Goal: Task Accomplishment & Management: Manage account settings

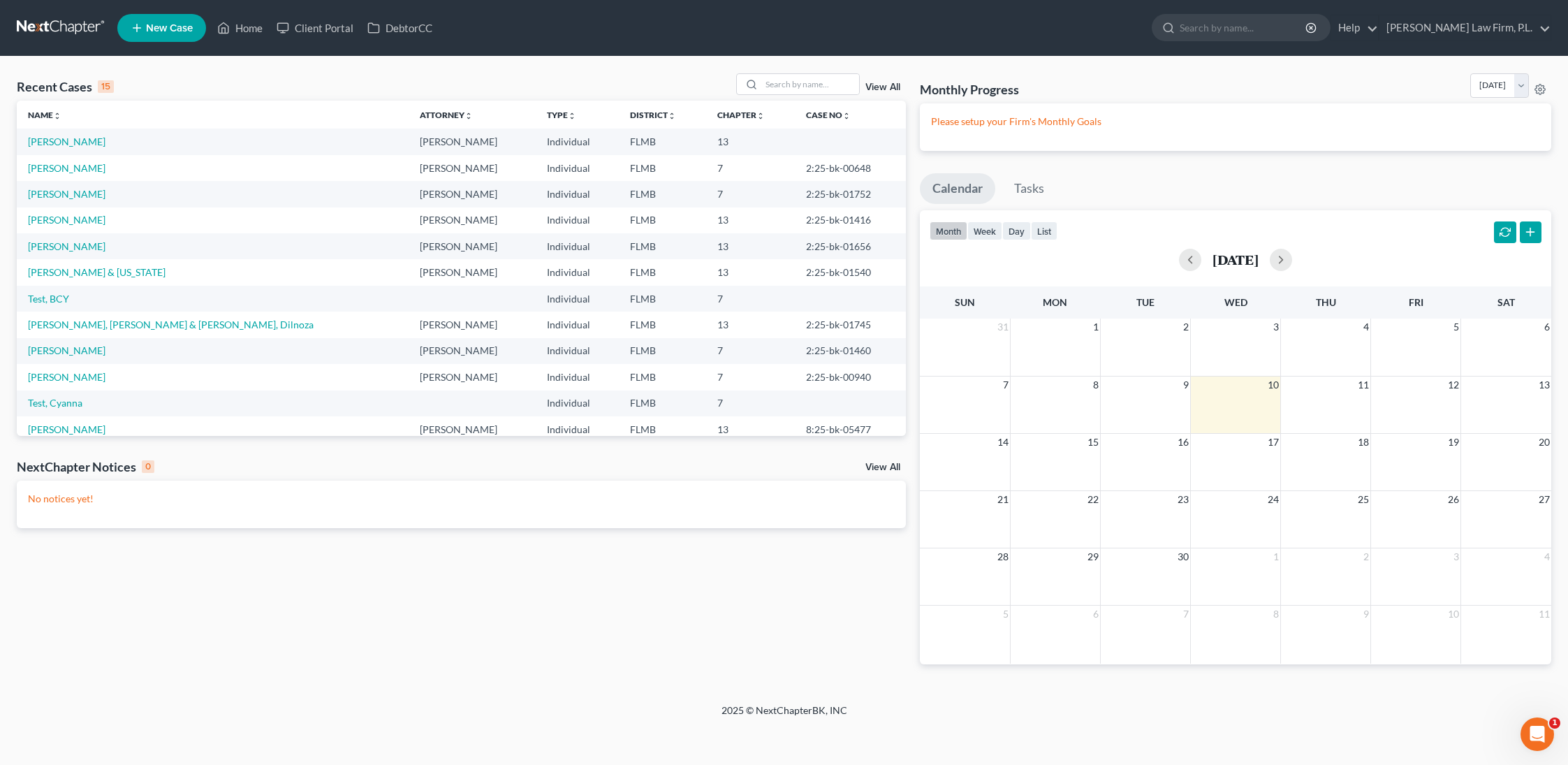
click at [873, 466] on link "View All" at bounding box center [882, 468] width 35 height 10
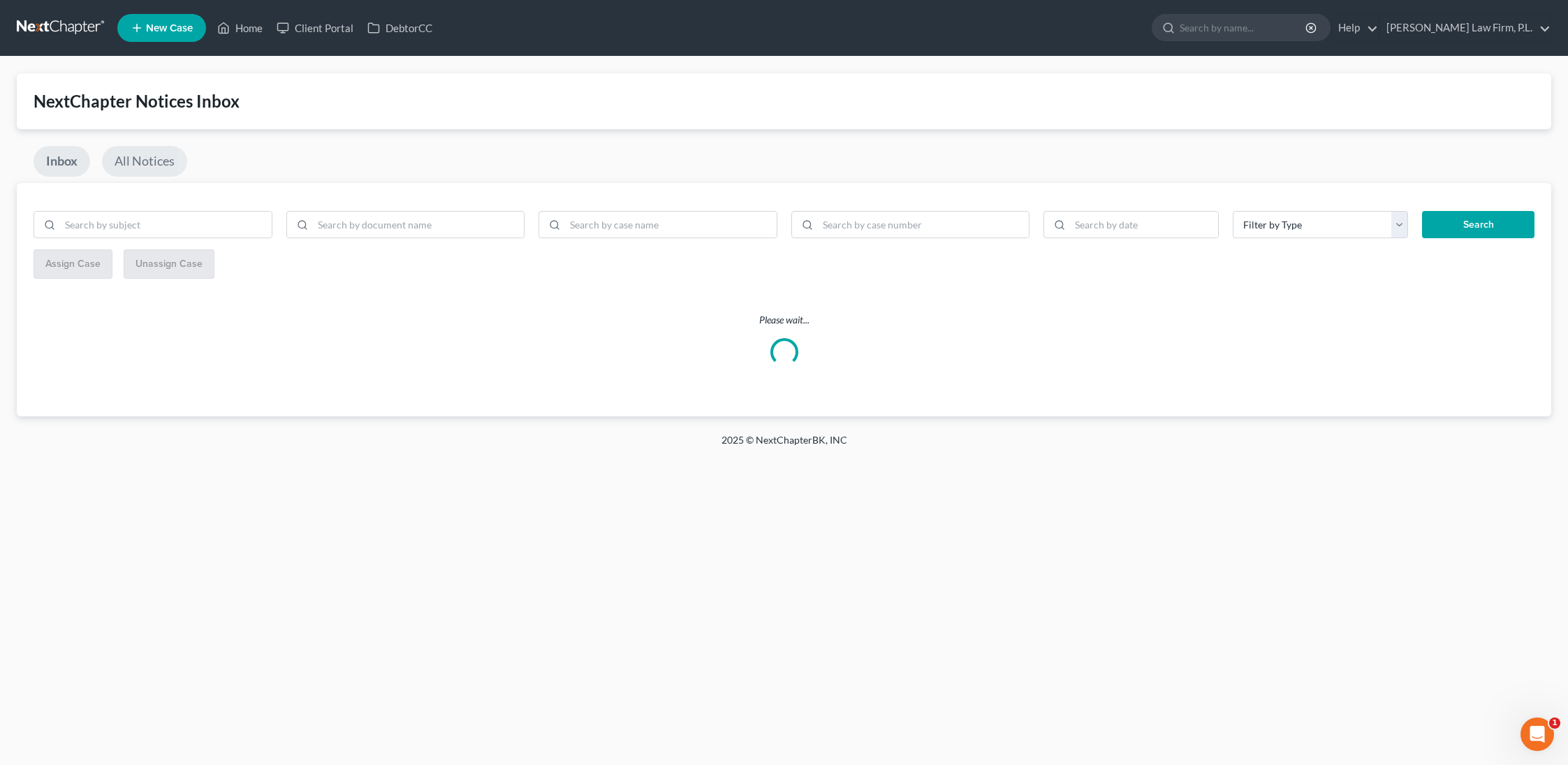
click at [145, 153] on link "All Notices" at bounding box center [145, 162] width 85 height 31
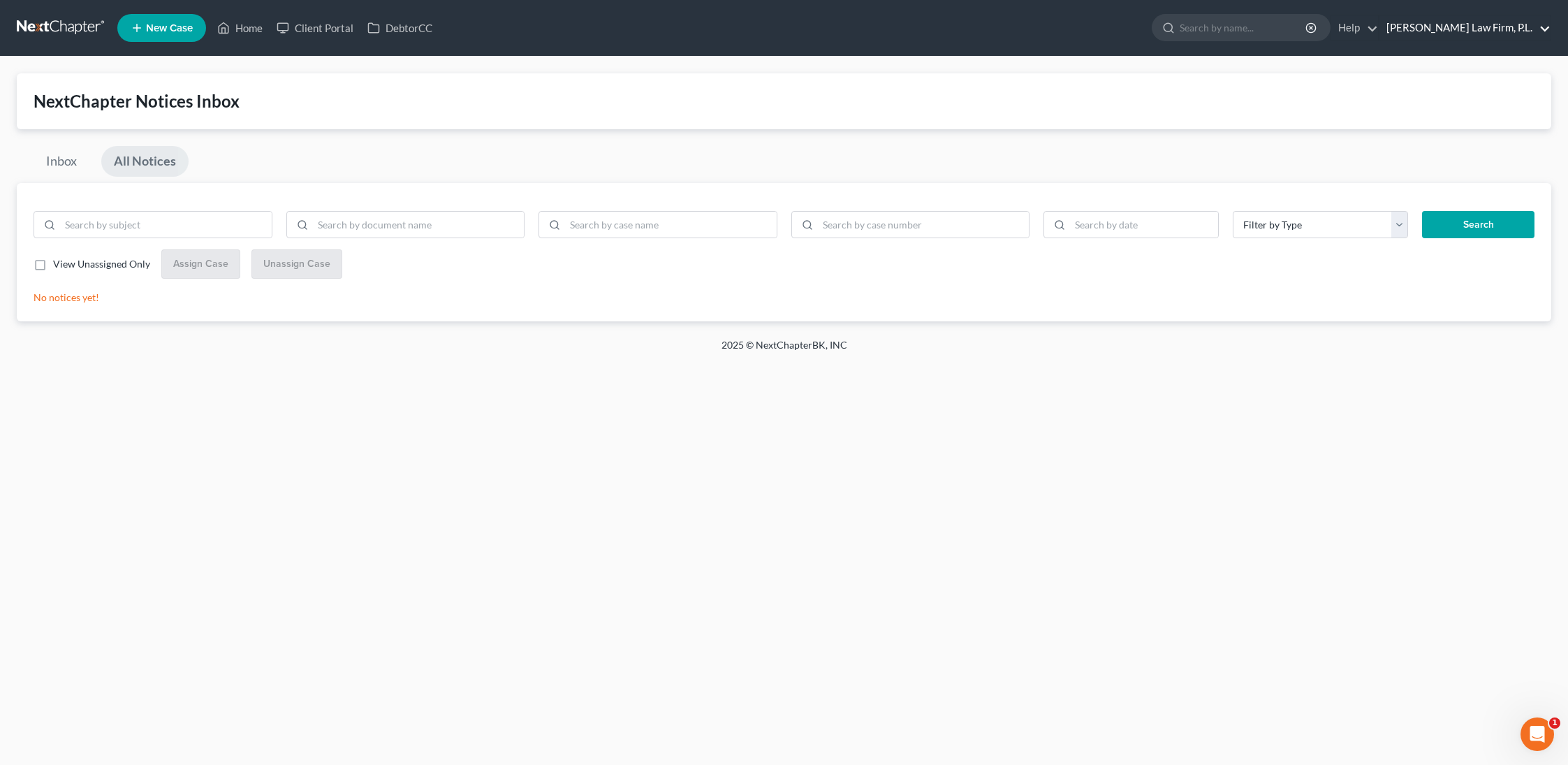
click at [1503, 23] on link "[PERSON_NAME] Law Firm, P.L." at bounding box center [1464, 27] width 171 height 25
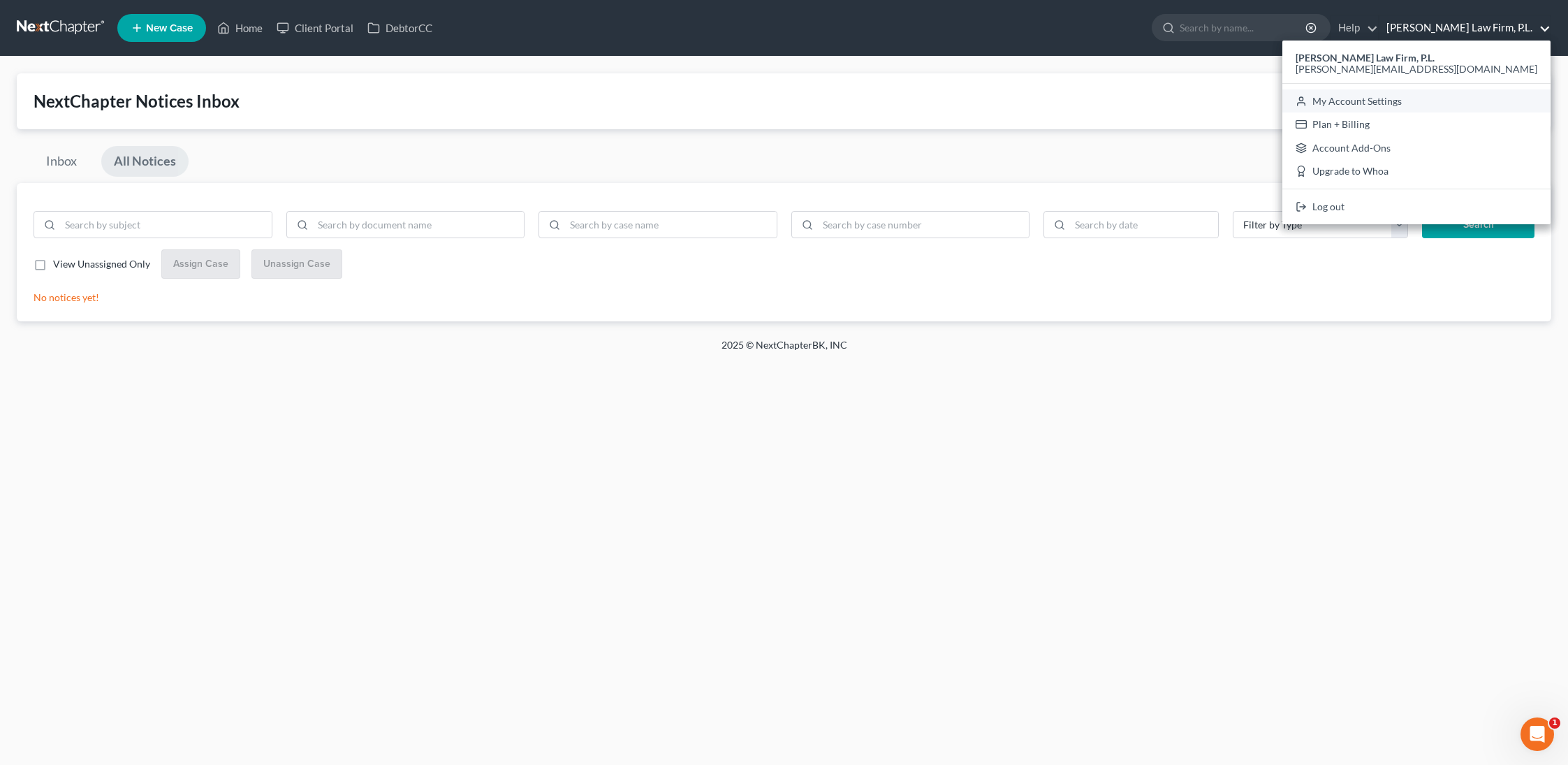
click at [1482, 94] on link "My Account Settings" at bounding box center [1417, 101] width 268 height 24
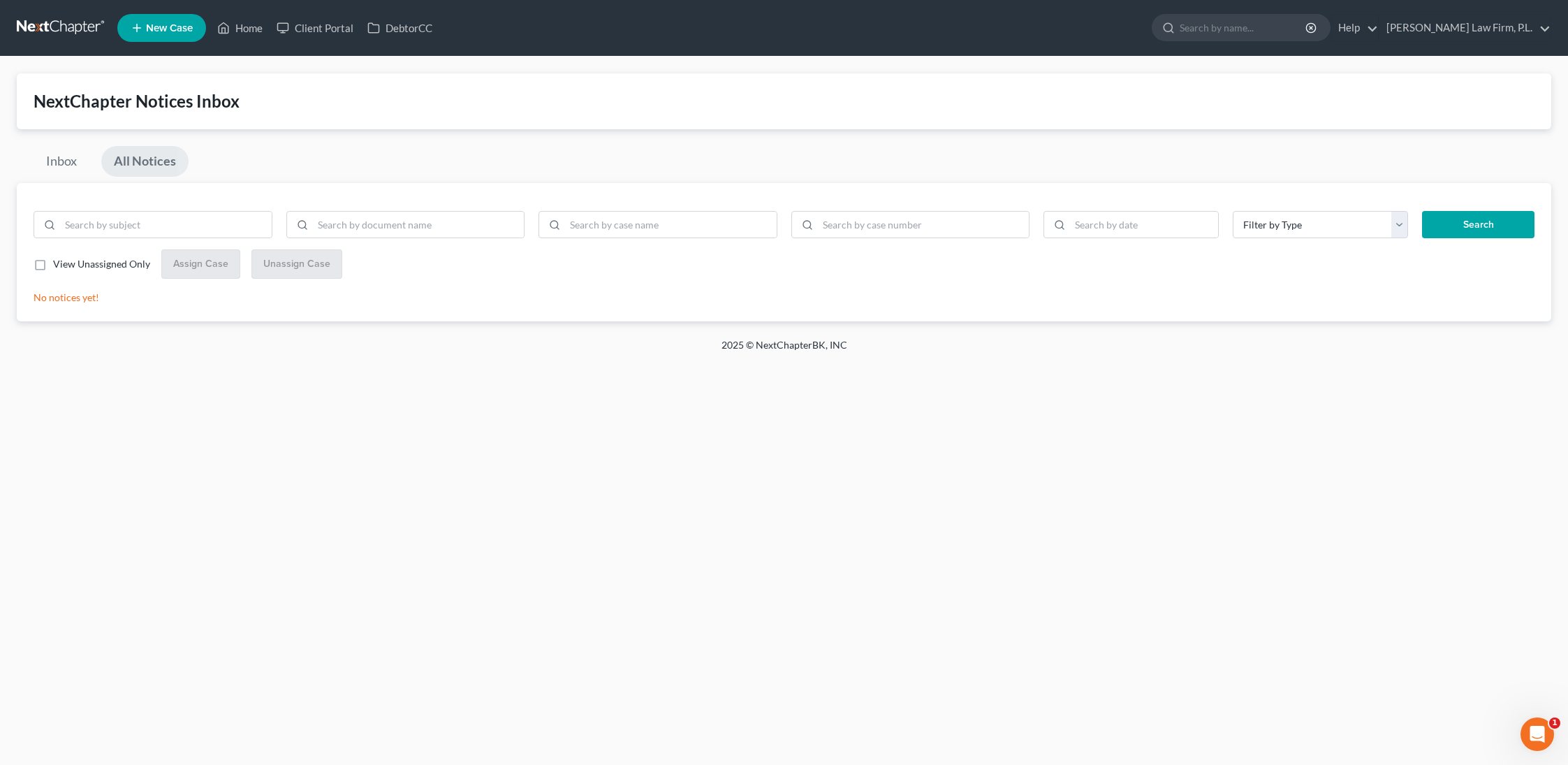
select select "15"
select select "24"
select select "9"
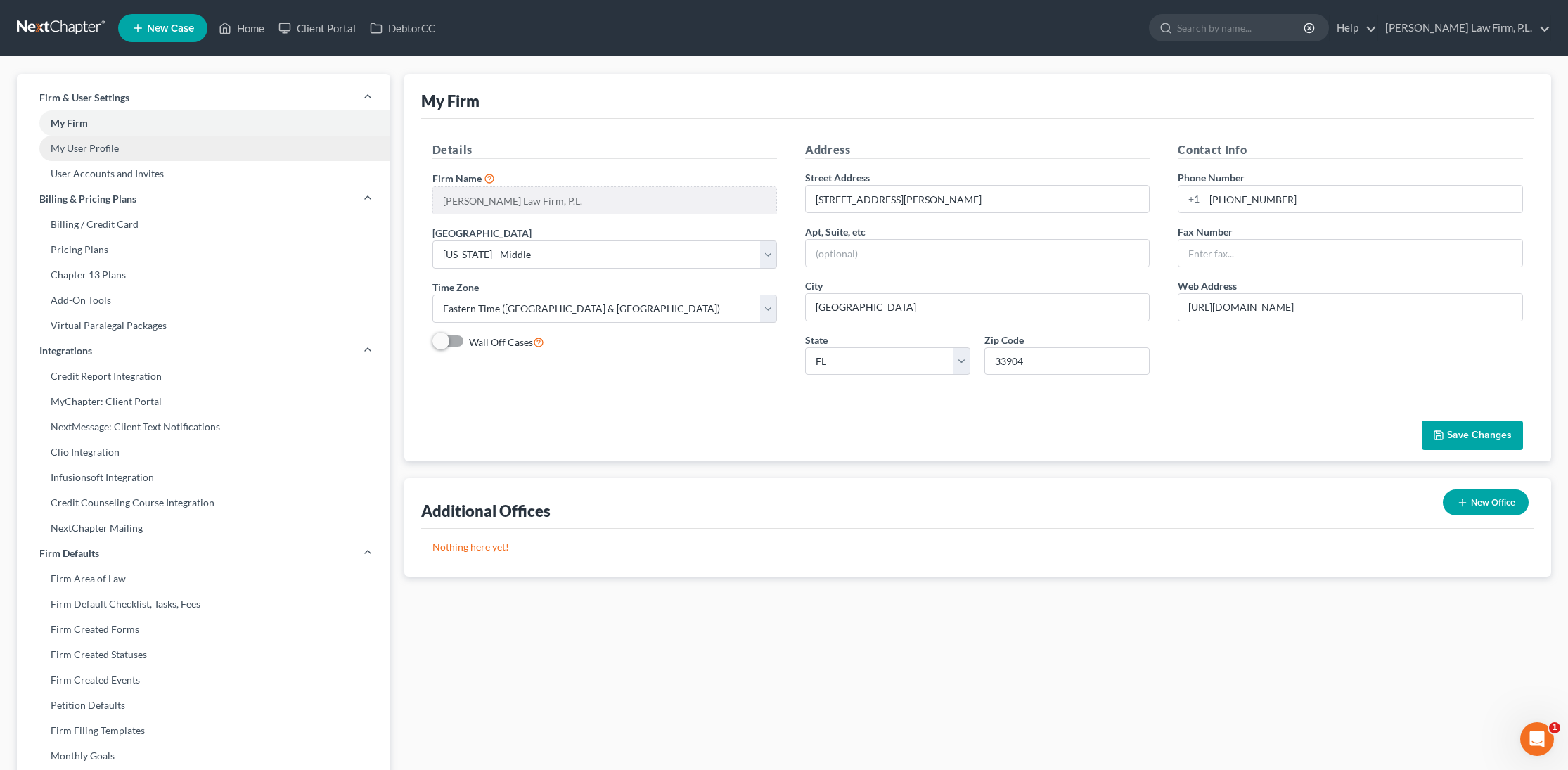
click at [212, 148] on link "My User Profile" at bounding box center [204, 148] width 374 height 25
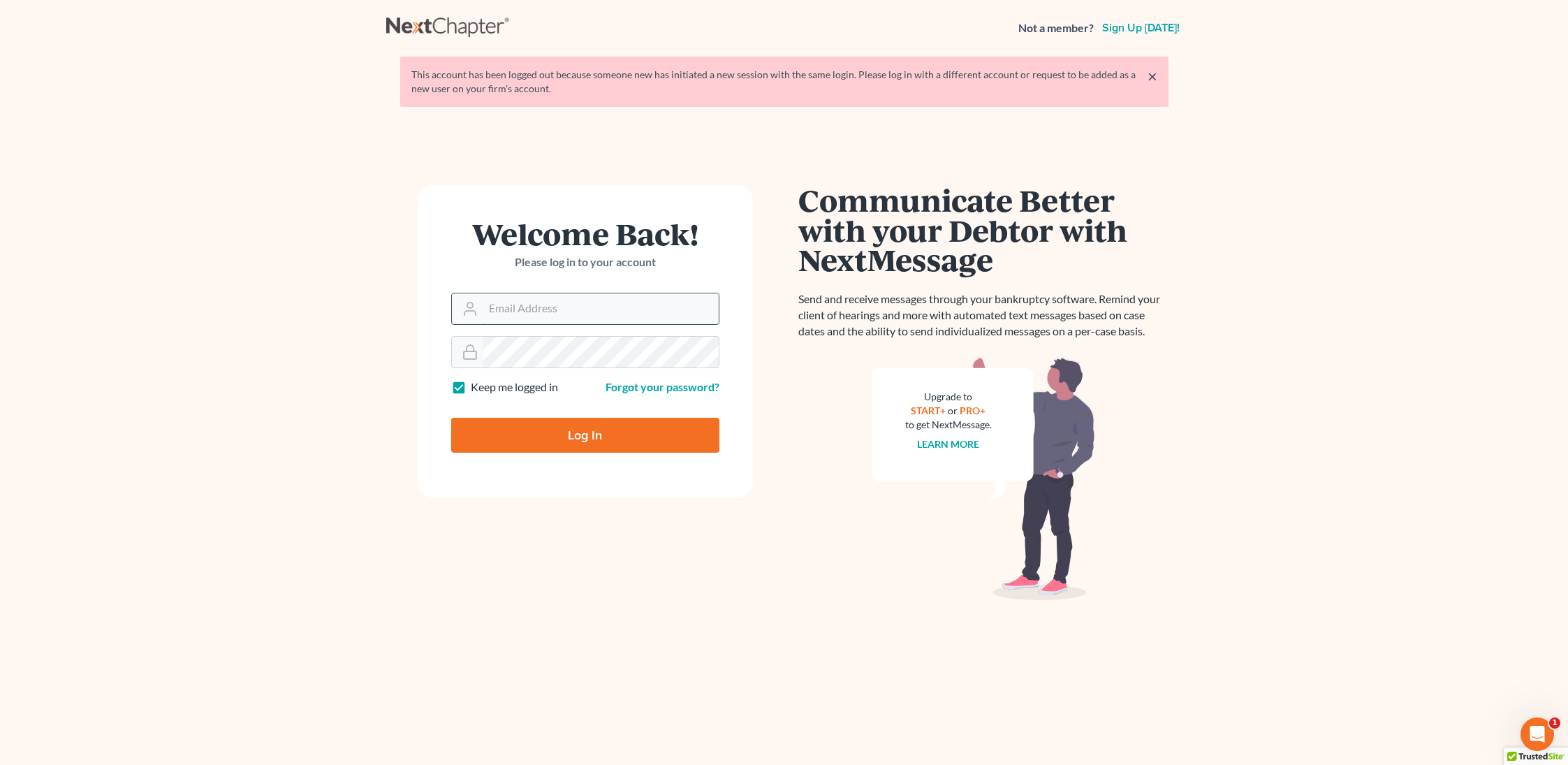
click at [598, 306] on input "Email Address" at bounding box center [601, 309] width 235 height 31
type input "[PERSON_NAME][EMAIL_ADDRESS][DOMAIN_NAME]"
click at [600, 425] on input "Log In" at bounding box center [586, 435] width 268 height 35
type input "Thinking..."
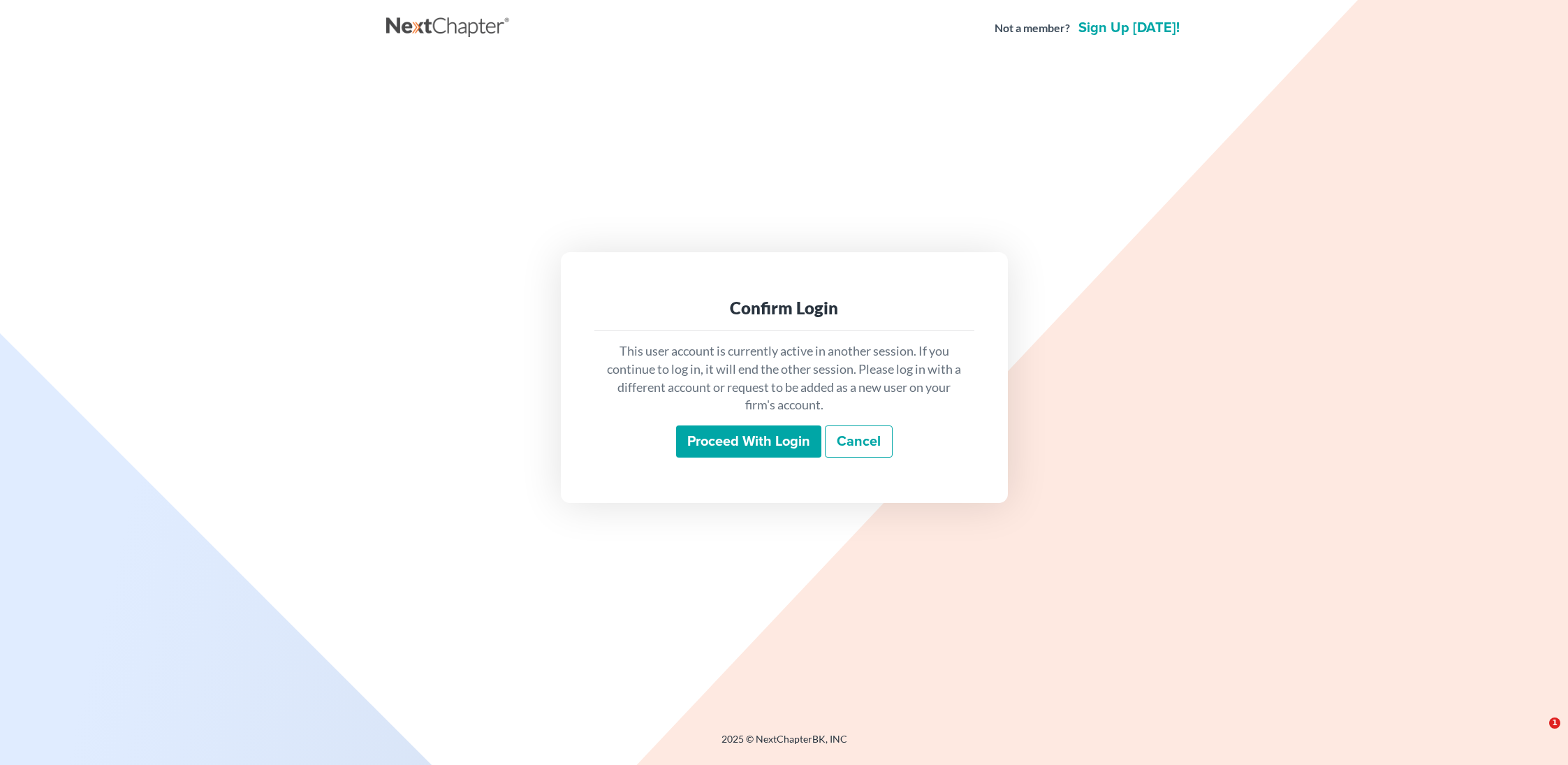
click at [756, 432] on input "Proceed with login" at bounding box center [749, 442] width 145 height 32
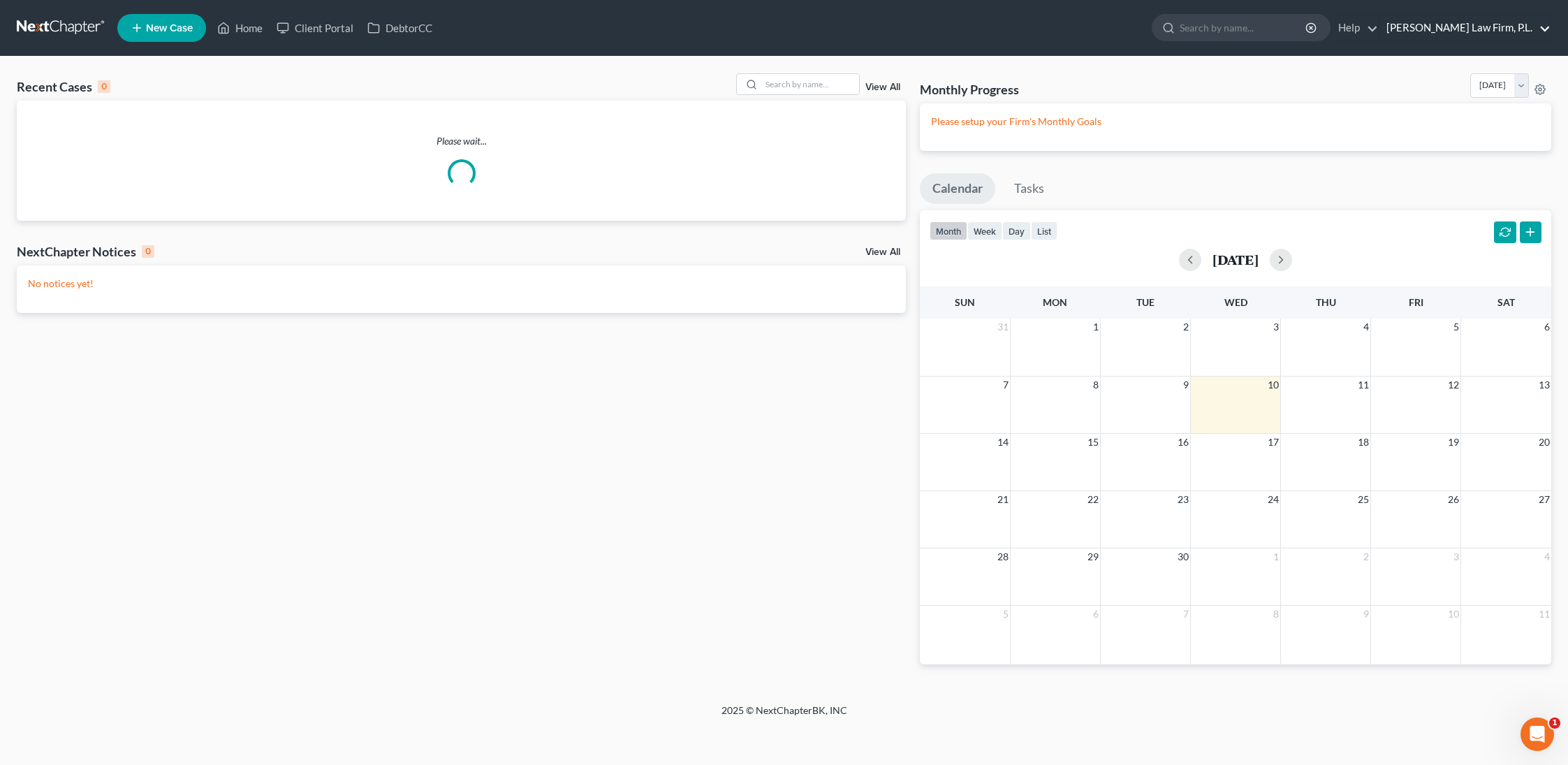
click at [1476, 27] on link "Martin Law Firm, P.L." at bounding box center [1464, 27] width 171 height 25
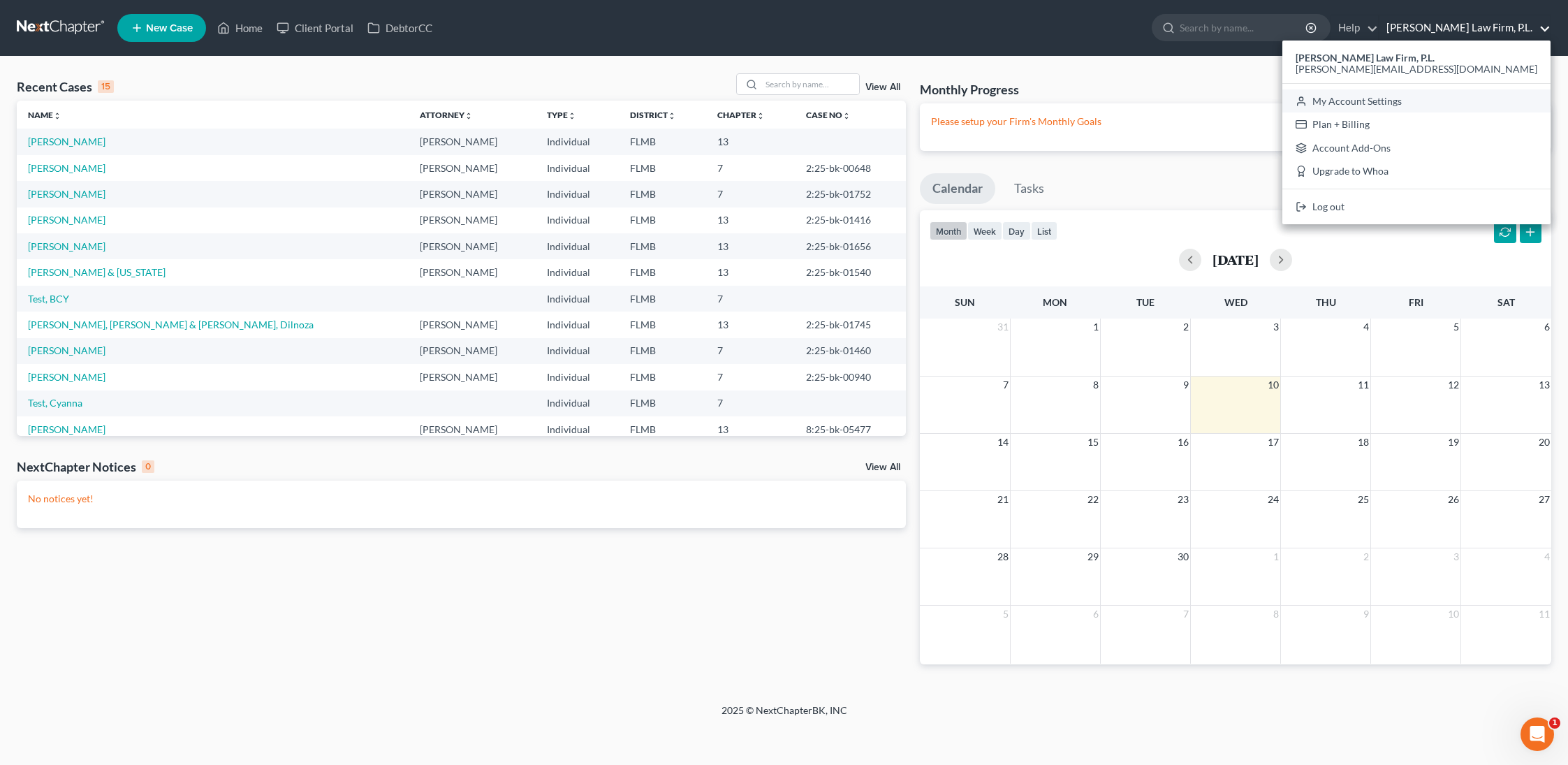
click at [1451, 105] on link "My Account Settings" at bounding box center [1417, 101] width 268 height 24
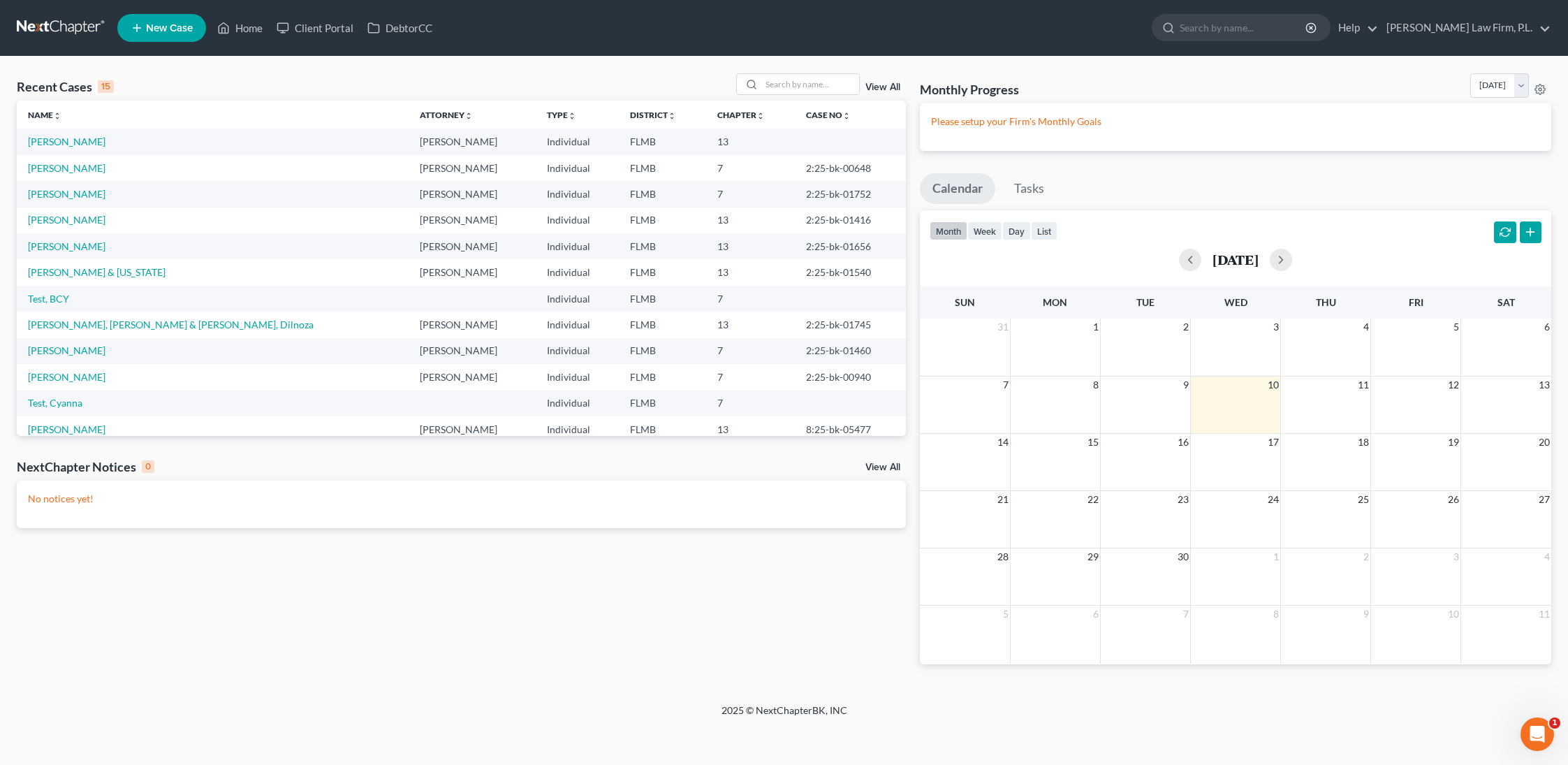
select select "24"
select select "9"
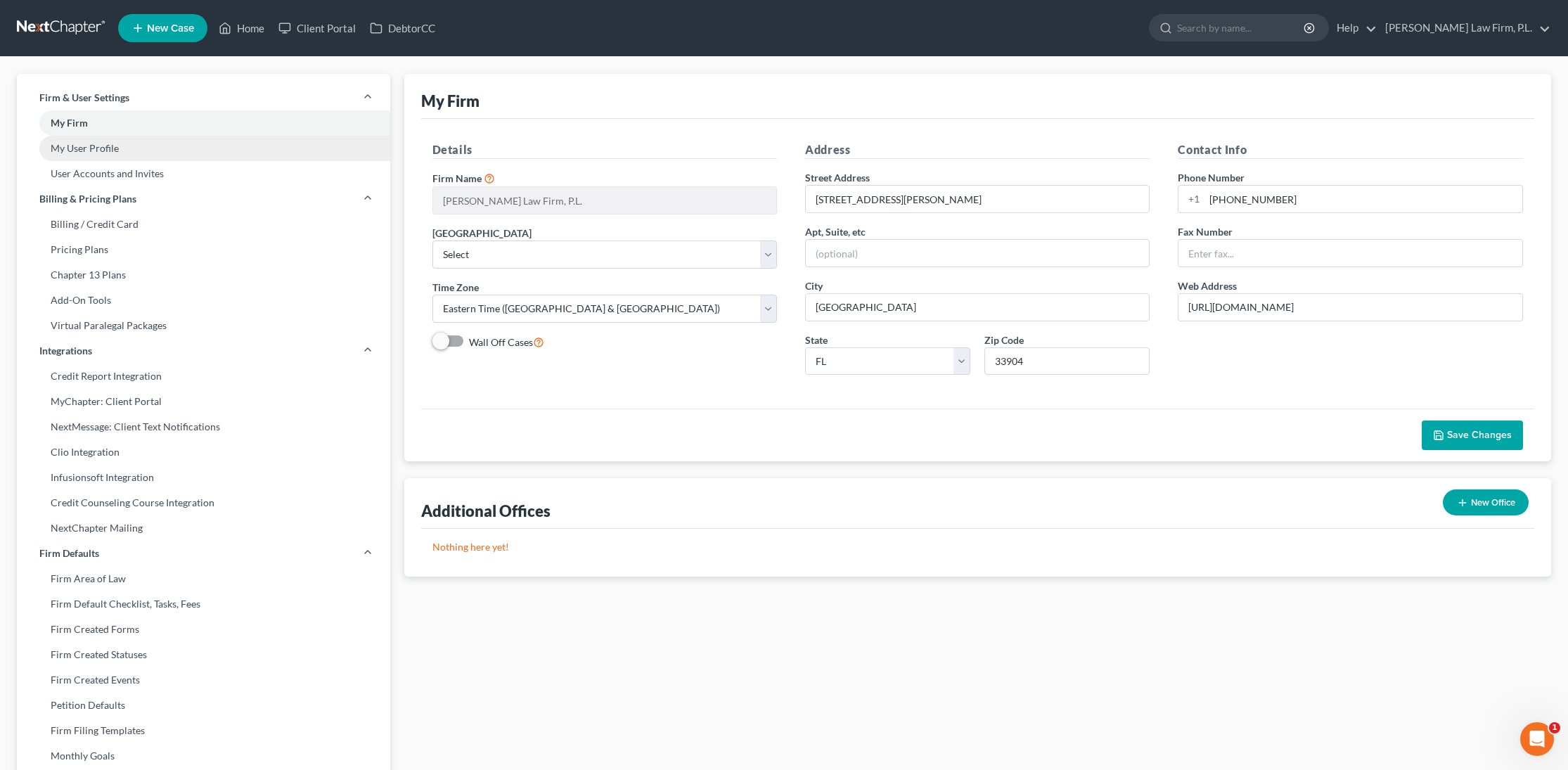
click at [147, 146] on link "My User Profile" at bounding box center [204, 148] width 374 height 25
select select "9"
select select "15"
select select "attorney"
select select "0"
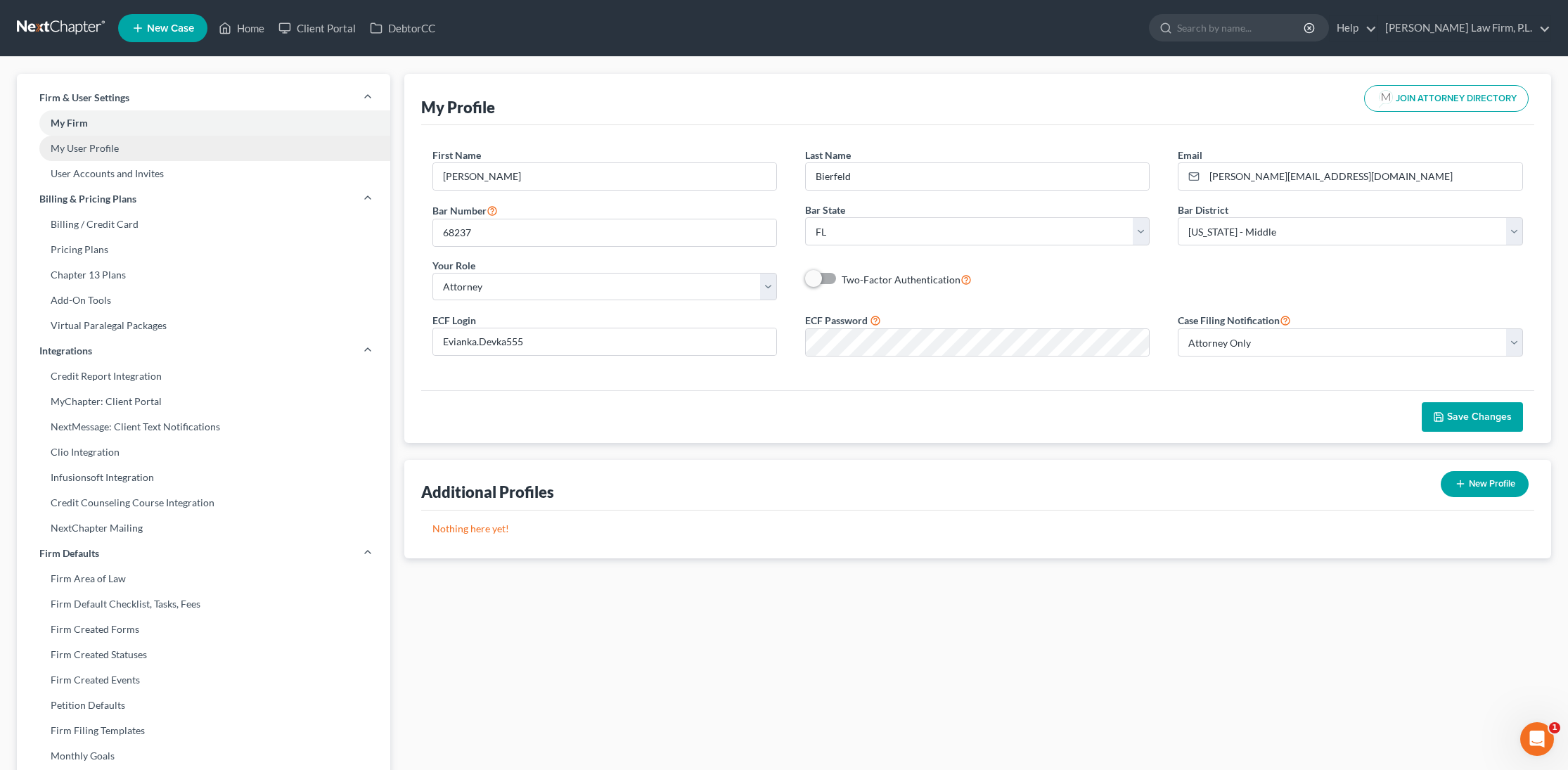
click at [189, 157] on link "My User Profile" at bounding box center [204, 148] width 374 height 25
click at [177, 154] on link "My User Profile" at bounding box center [204, 148] width 374 height 25
click at [93, 155] on link "My User Profile" at bounding box center [204, 148] width 374 height 25
click at [93, 154] on link "My User Profile" at bounding box center [204, 148] width 374 height 25
click at [94, 176] on link "User Accounts and Invites" at bounding box center [204, 173] width 374 height 25
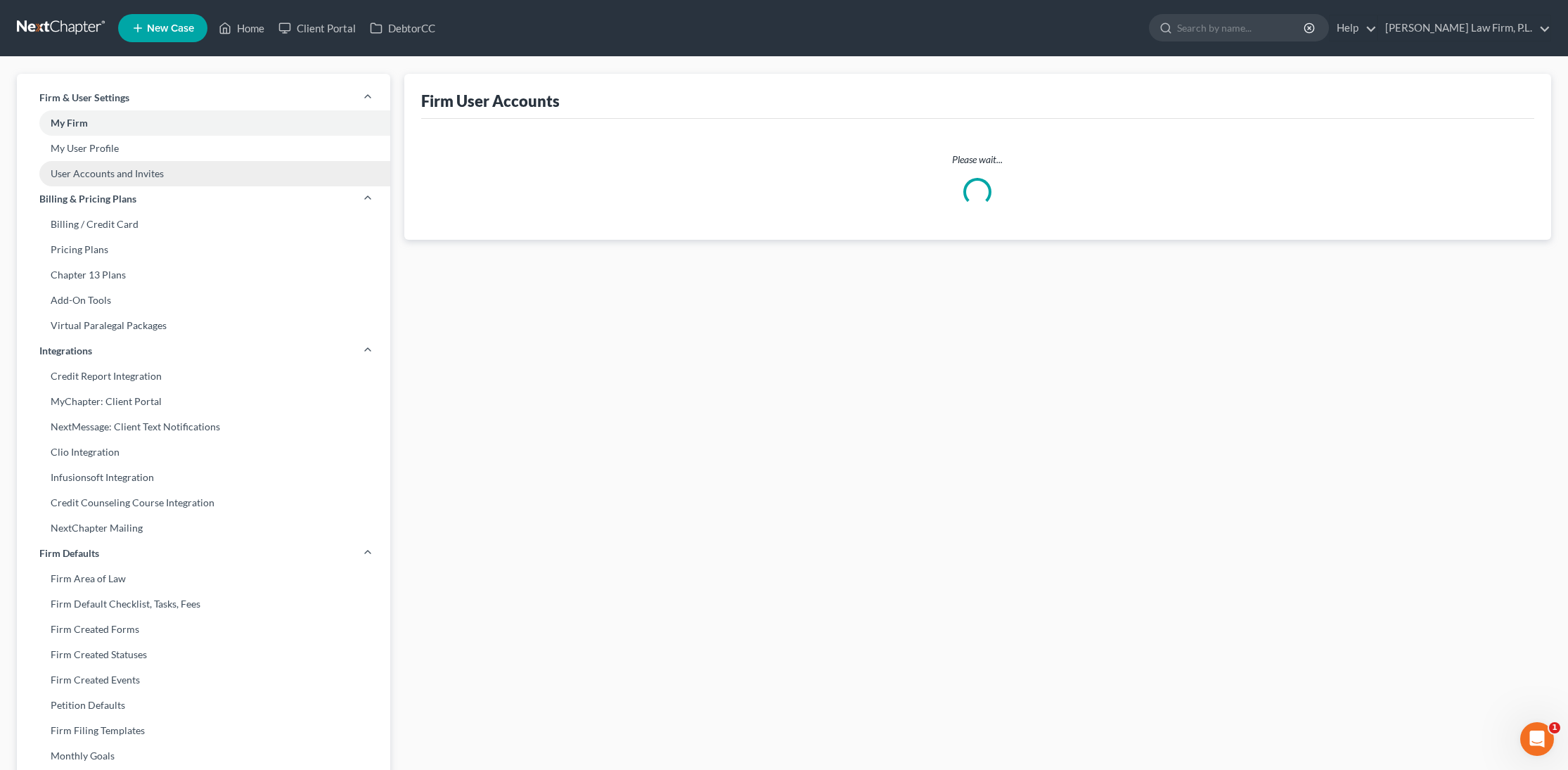
select select "0"
select select "1"
select select "2"
select select "1"
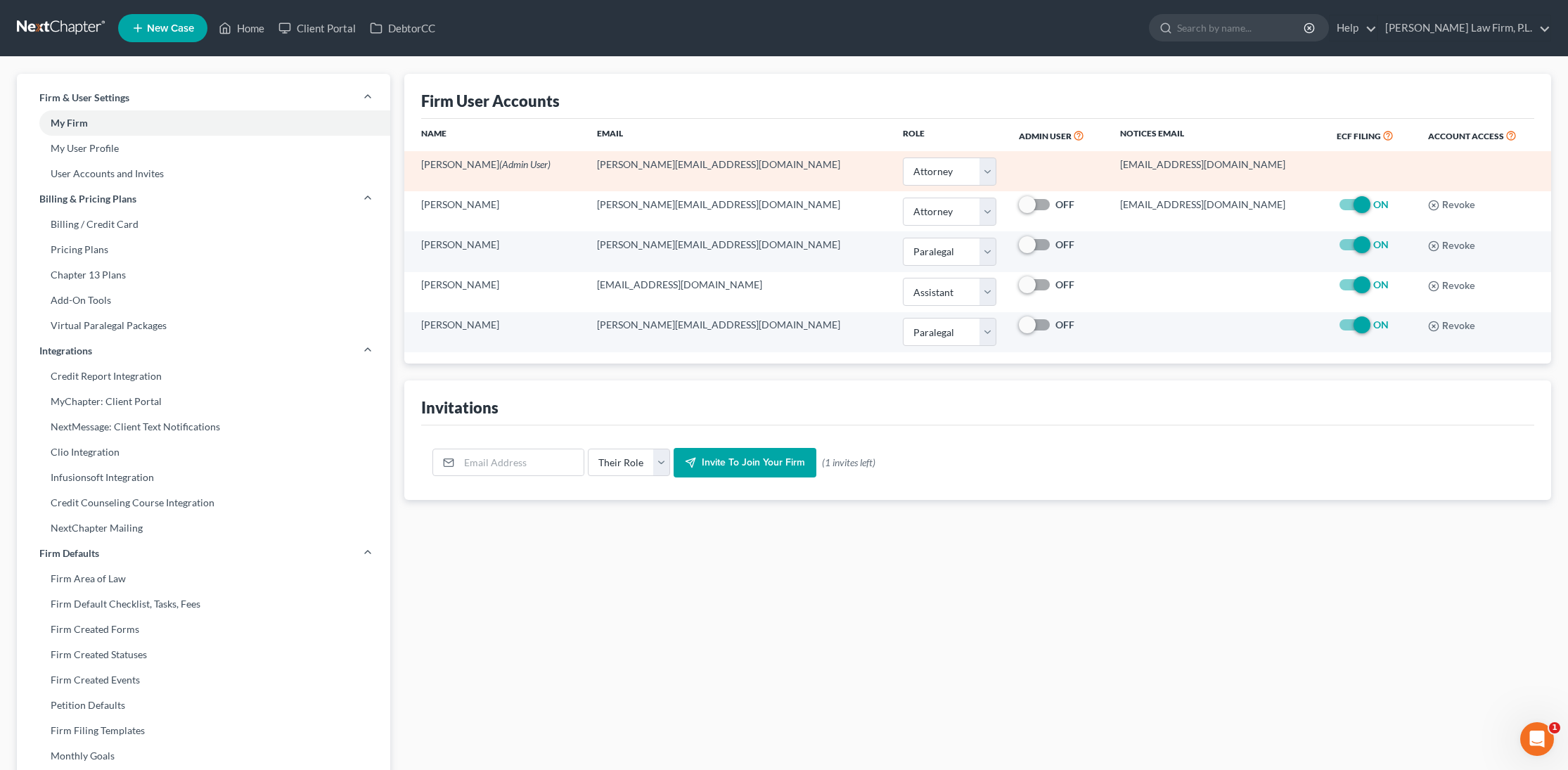
drag, startPoint x: 1092, startPoint y: 164, endPoint x: 1253, endPoint y: 164, distance: 161.0
click at [1253, 164] on td "1138@notices.nextchapterbk.com" at bounding box center [1217, 171] width 217 height 40
copy td "1138@notices.nextchapterbk.com"
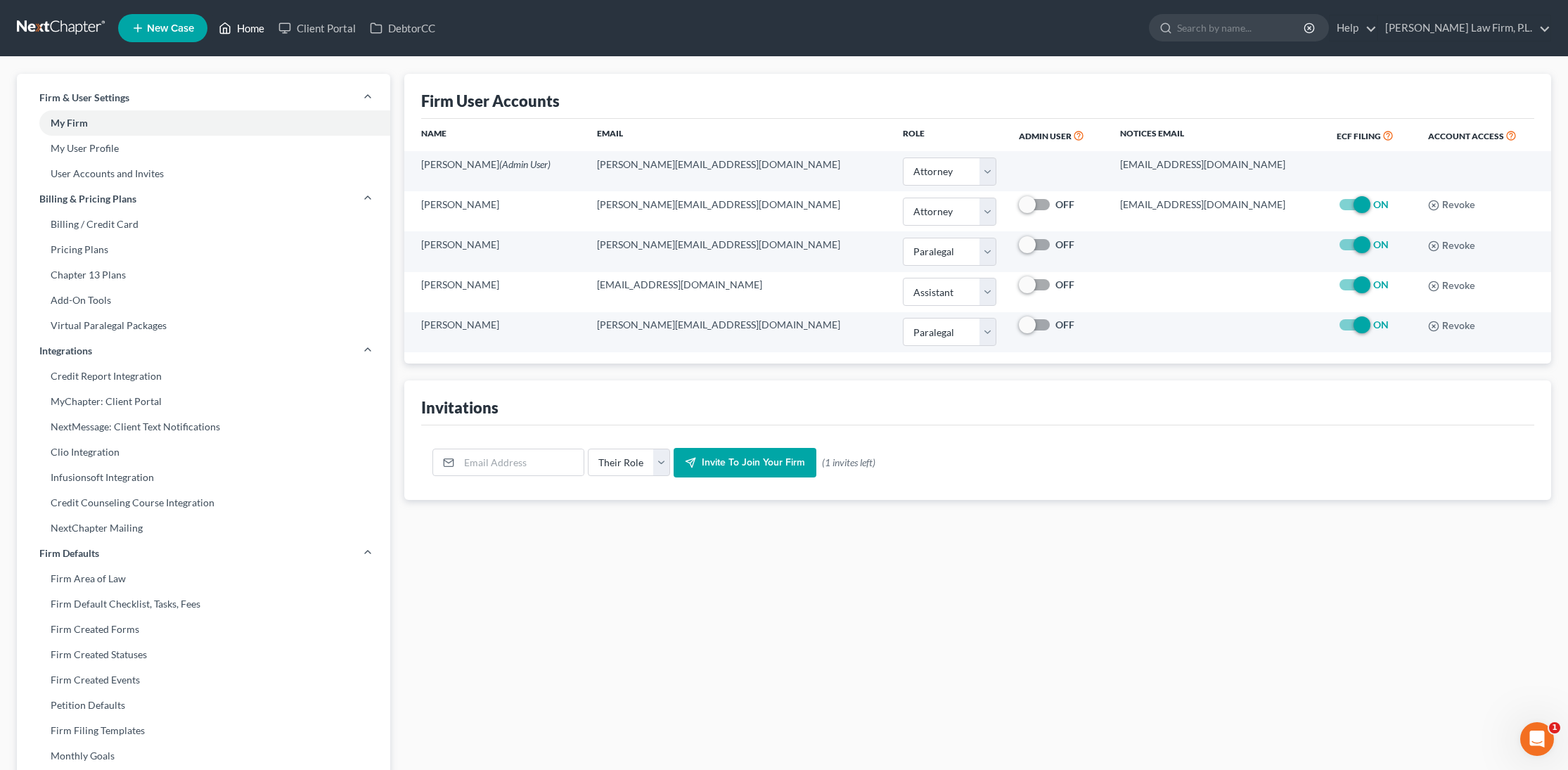
click at [251, 30] on link "Home" at bounding box center [242, 28] width 60 height 25
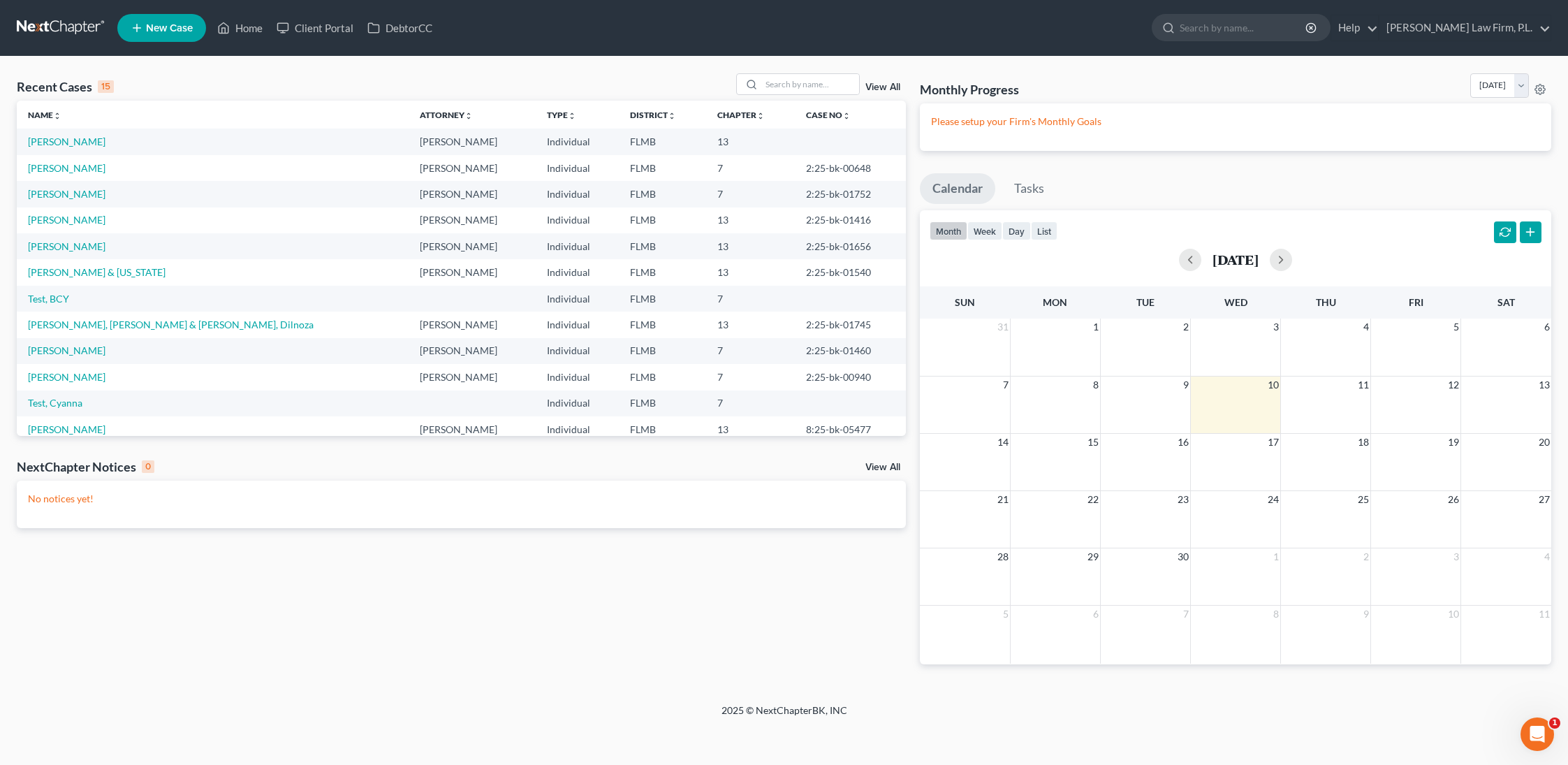
click at [878, 464] on link "View All" at bounding box center [882, 468] width 35 height 10
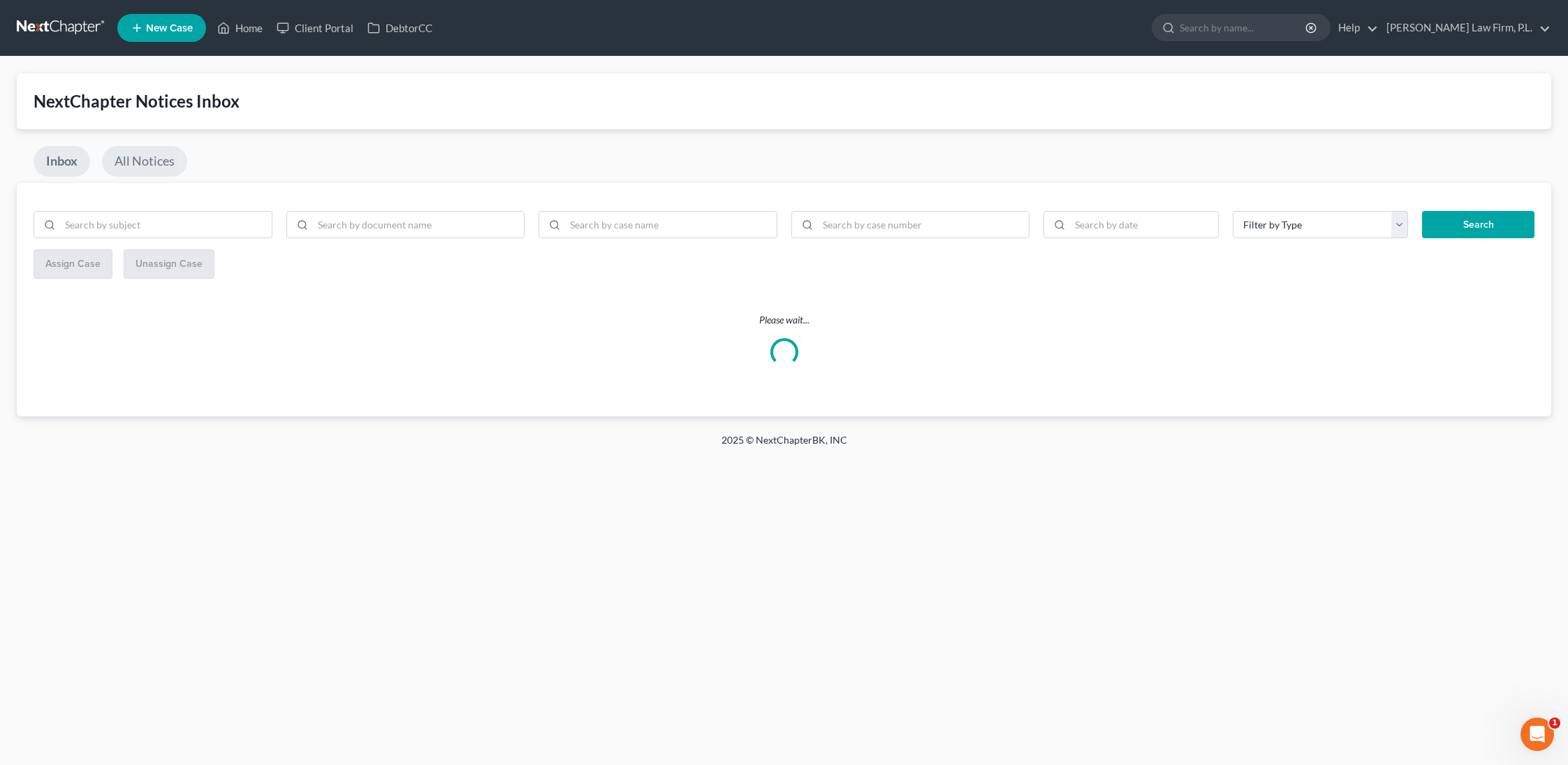
click at [161, 167] on link "All Notices" at bounding box center [145, 162] width 85 height 31
